Goal: Navigation & Orientation: Find specific page/section

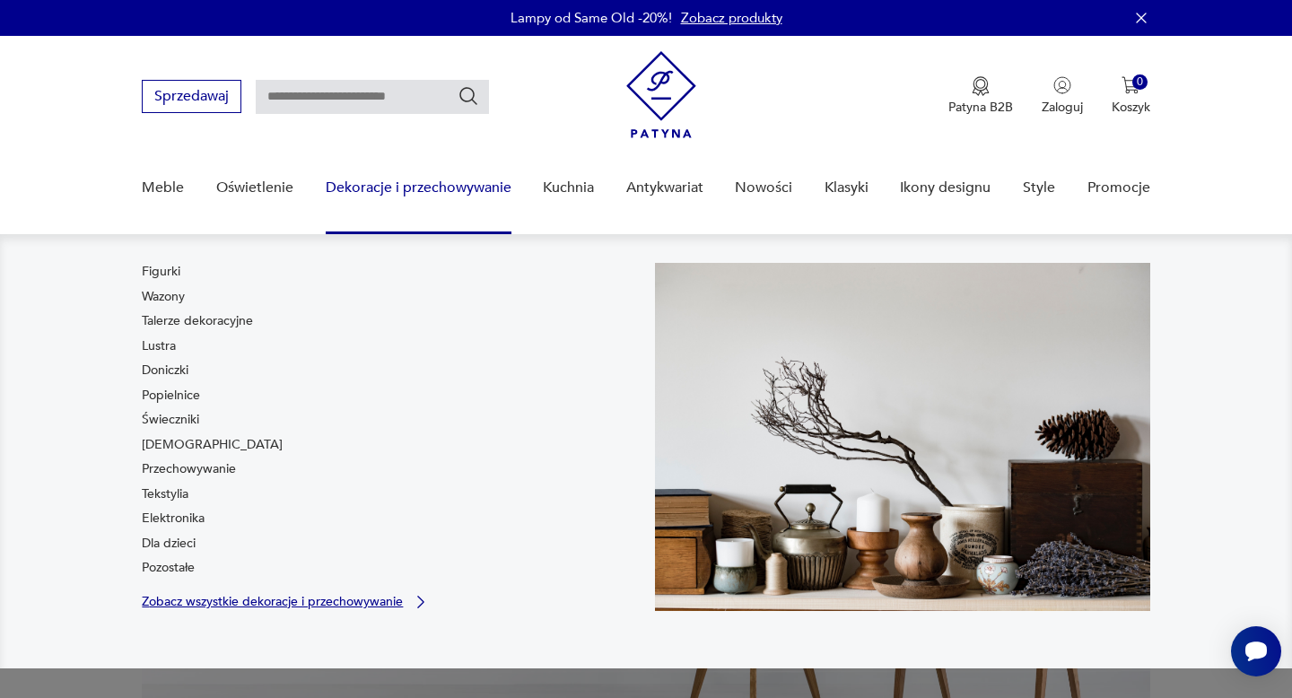
click at [201, 607] on p "Zobacz wszystkie dekoracje i przechowywanie" at bounding box center [272, 602] width 261 height 12
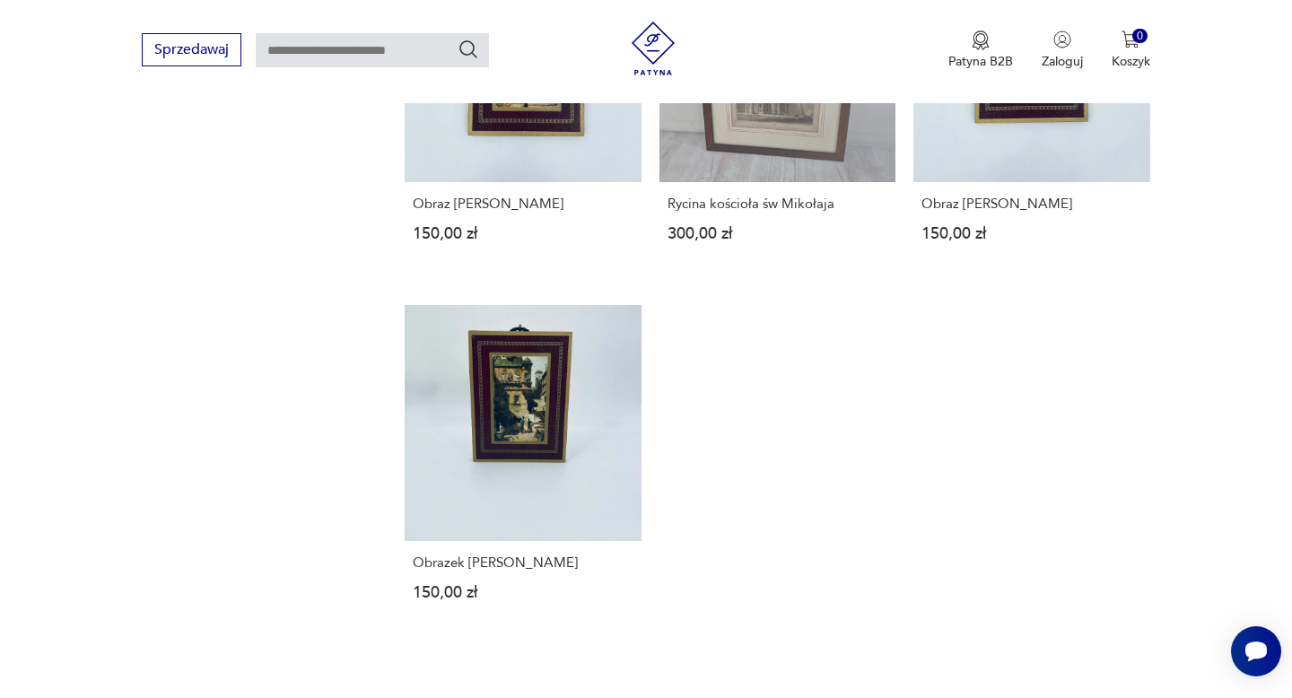
scroll to position [2434, 0]
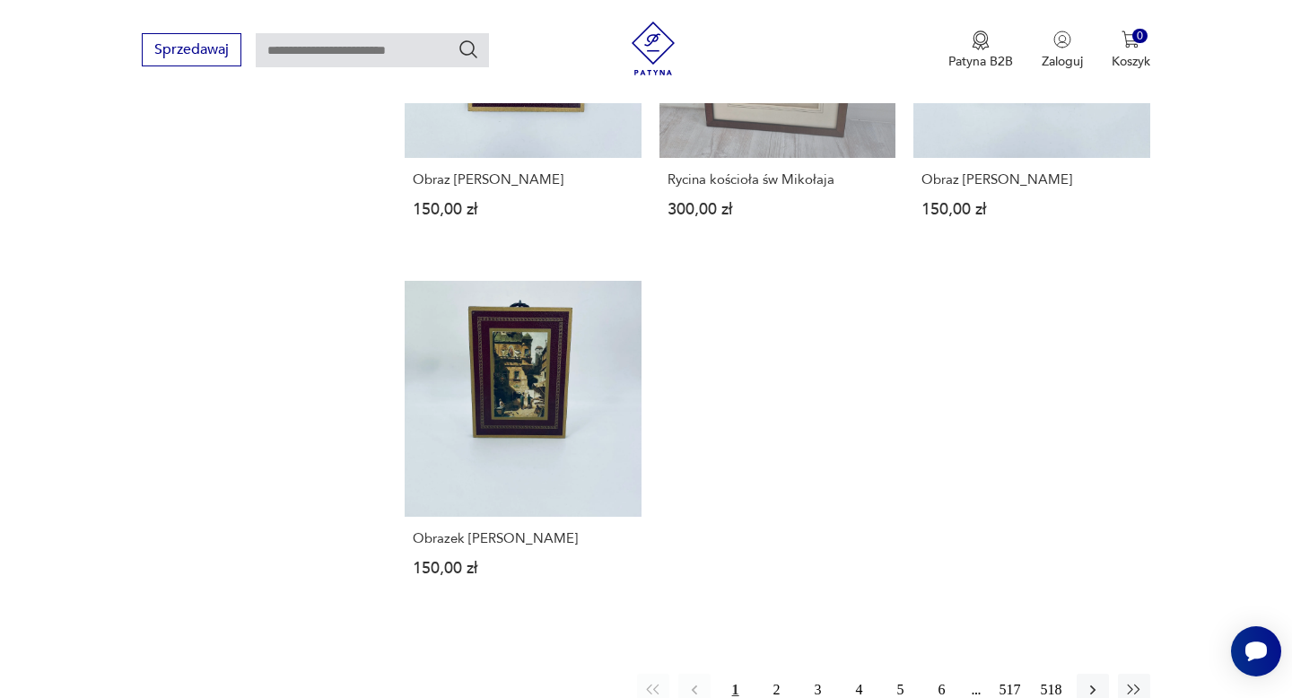
click at [422, 48] on input "text" at bounding box center [372, 50] width 233 height 34
click at [779, 674] on button "2" at bounding box center [777, 690] width 32 height 32
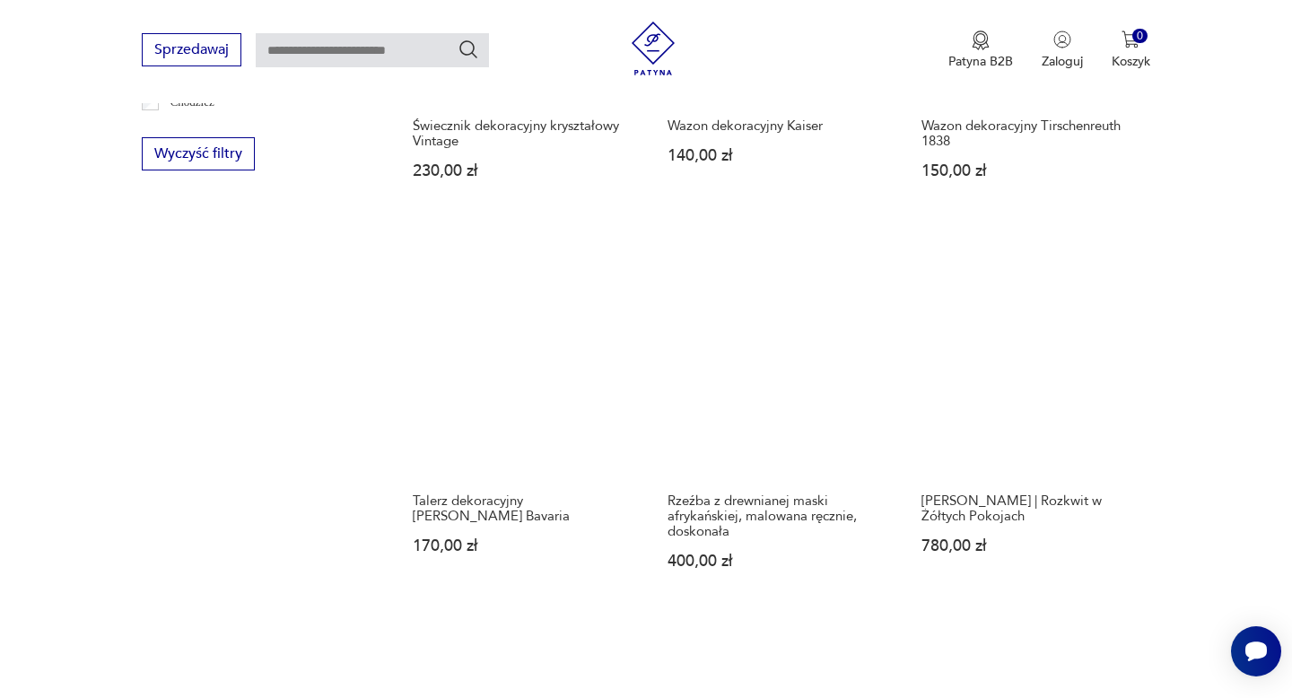
scroll to position [1832, 0]
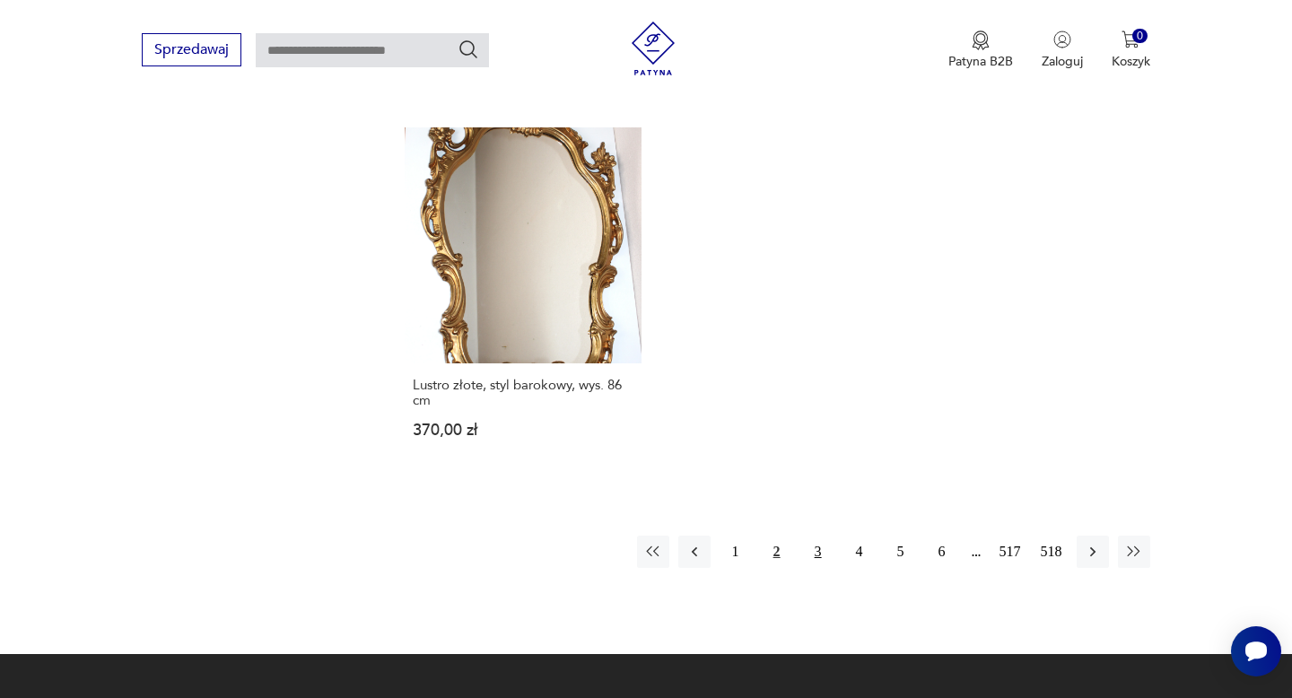
click at [819, 535] on button "3" at bounding box center [818, 551] width 32 height 32
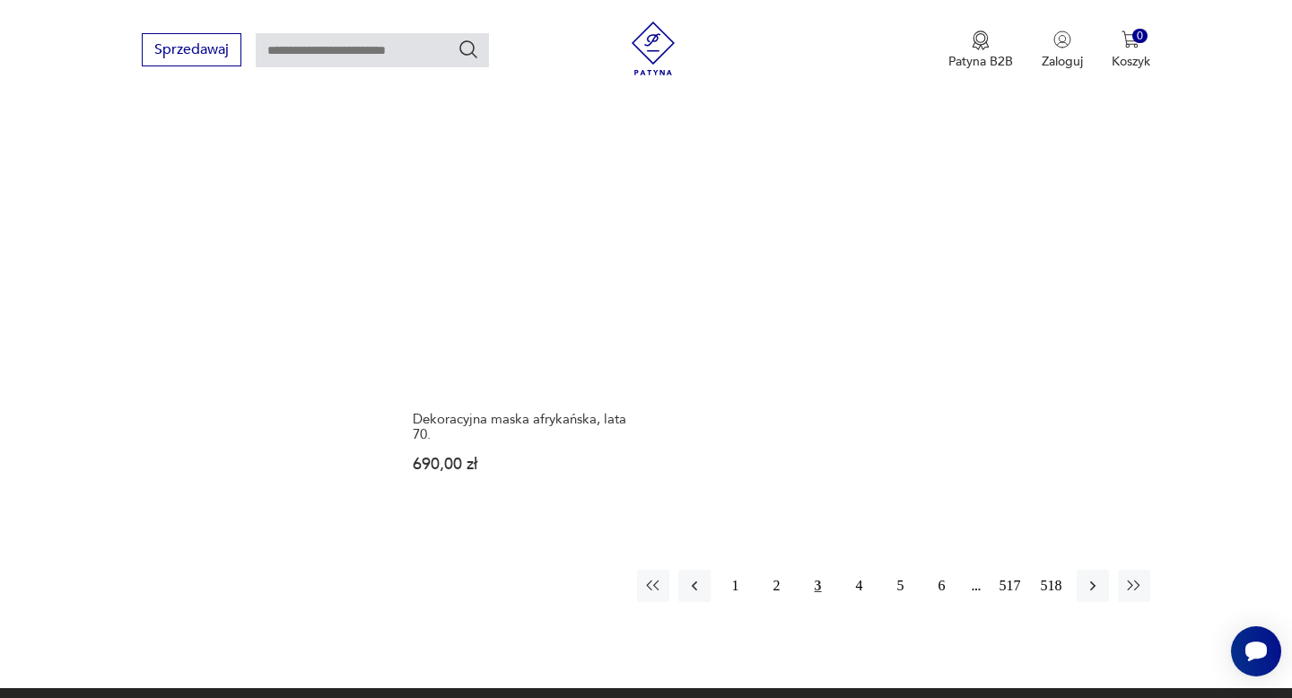
scroll to position [2613, 0]
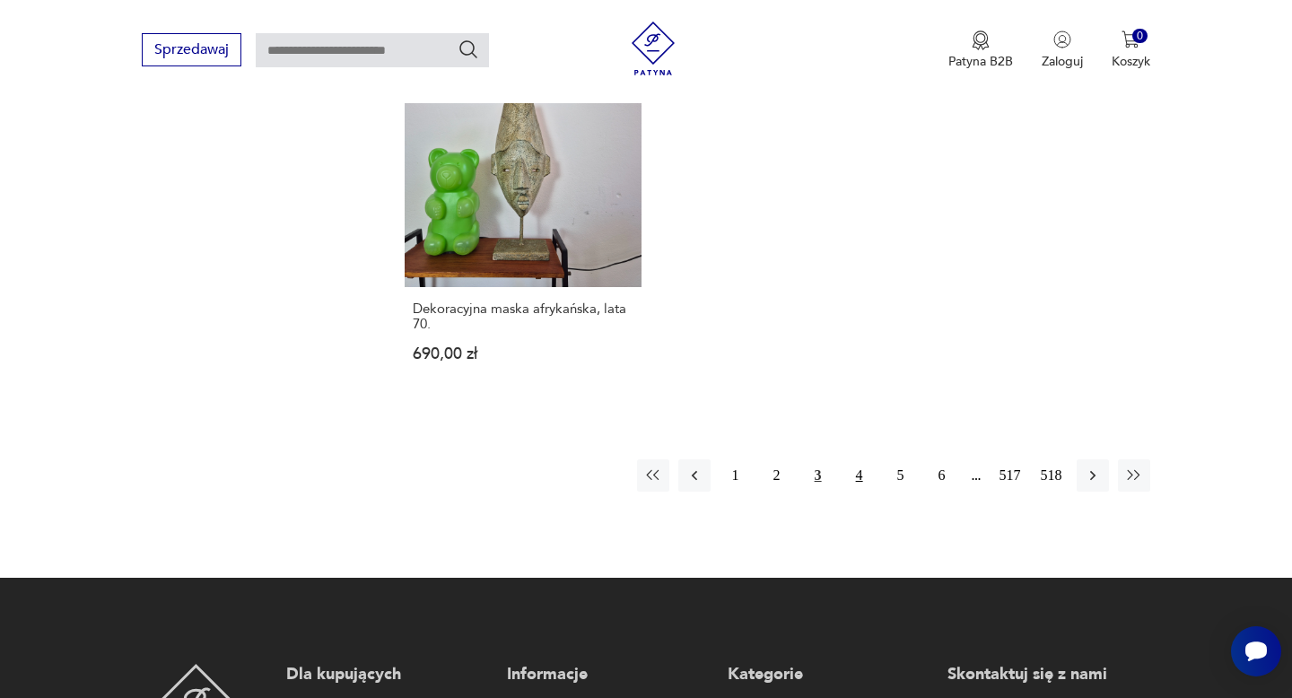
click at [857, 471] on button "4" at bounding box center [859, 475] width 32 height 32
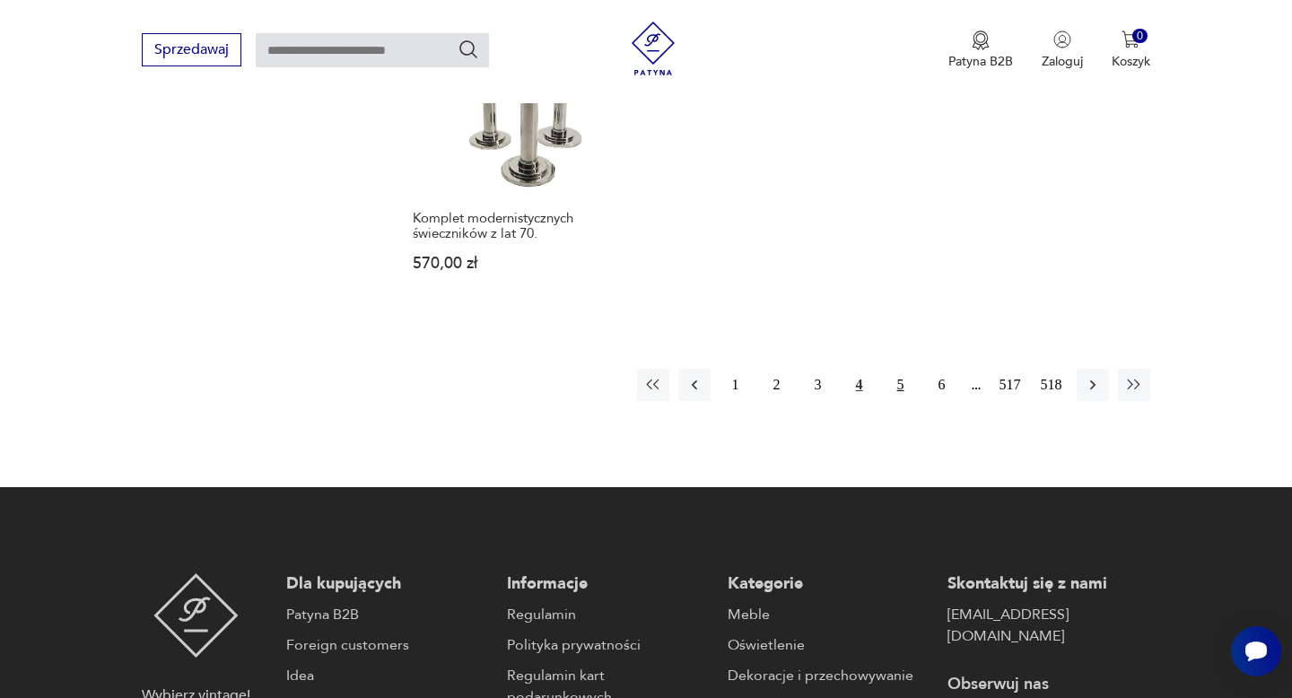
click at [885, 379] on button "5" at bounding box center [900, 385] width 32 height 32
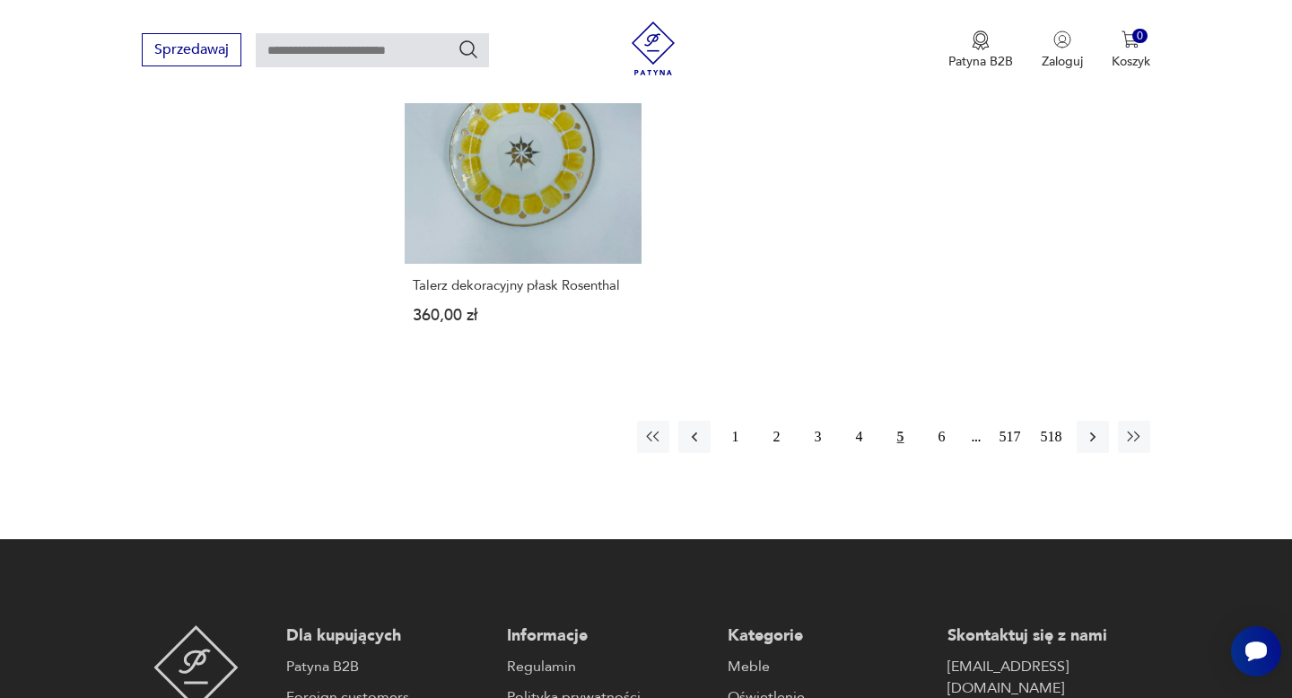
scroll to position [2798, 0]
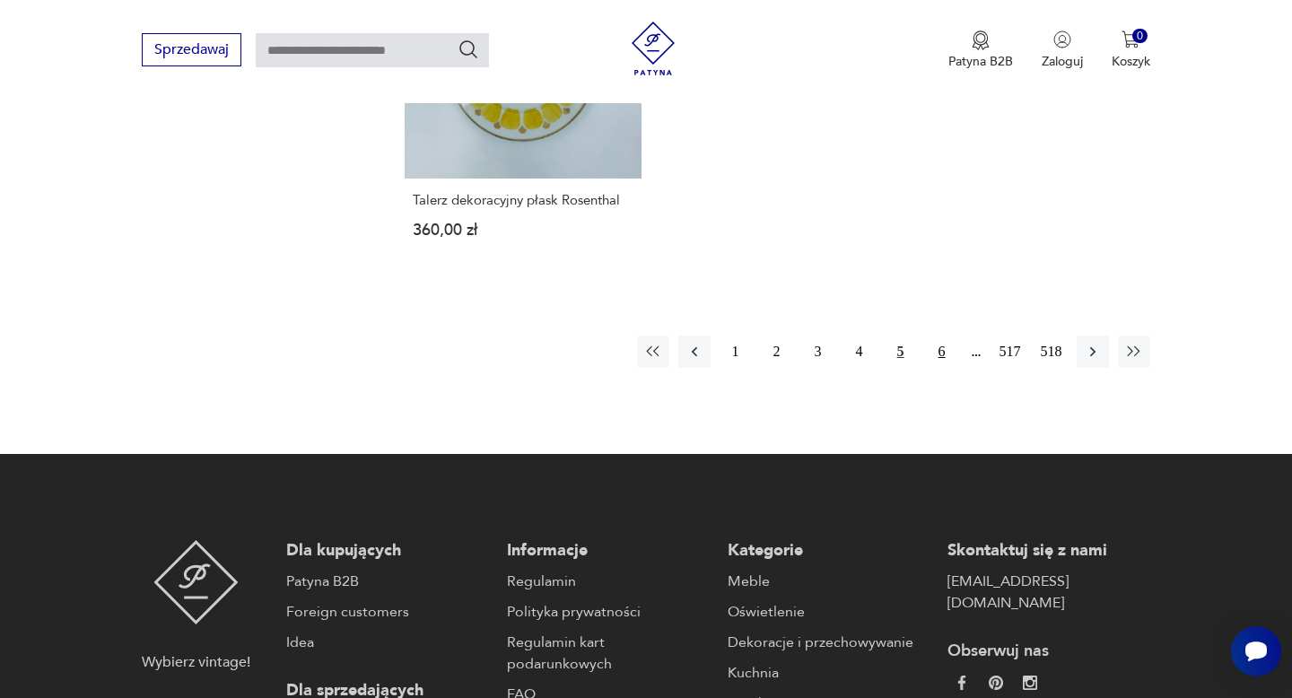
click at [938, 335] on button "6" at bounding box center [942, 351] width 32 height 32
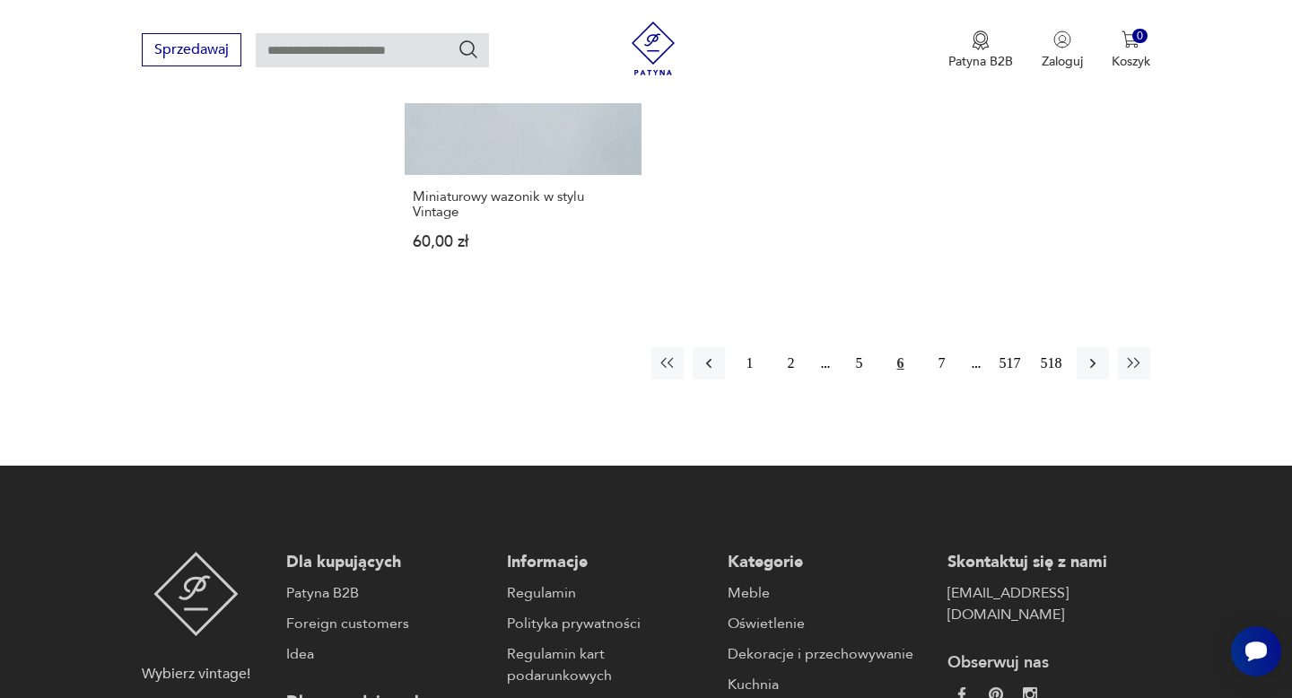
scroll to position [2792, 0]
